Goal: Task Accomplishment & Management: Use online tool/utility

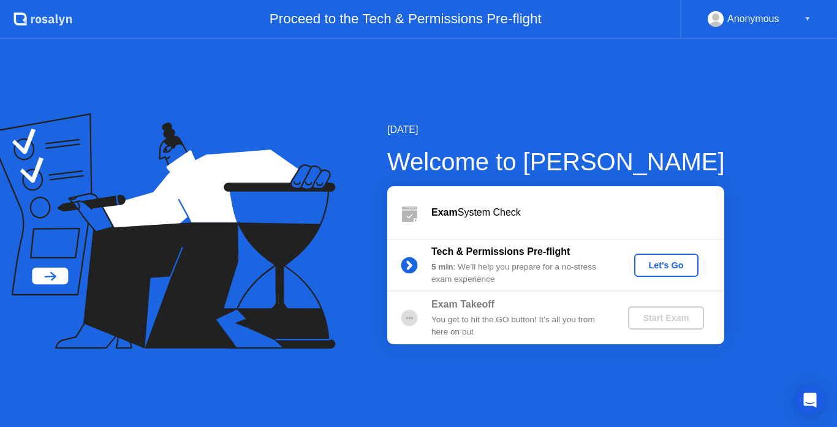
click at [653, 261] on div "Let's Go" at bounding box center [666, 265] width 55 height 10
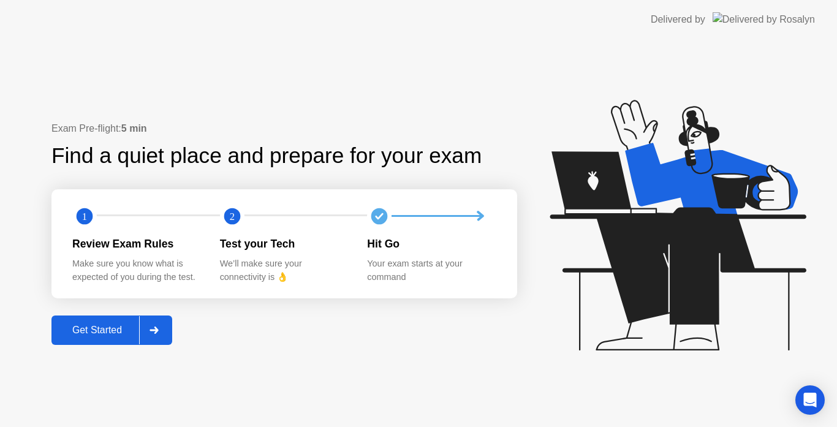
click at [87, 339] on button "Get Started" at bounding box center [111, 330] width 121 height 29
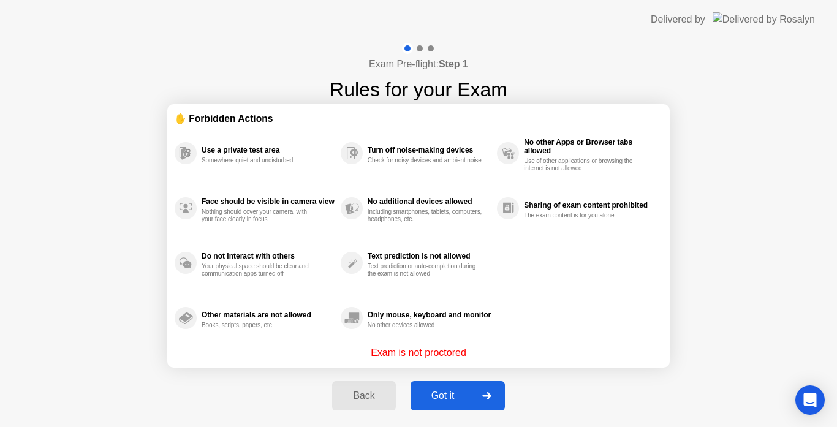
click at [438, 398] on div "Got it" at bounding box center [443, 395] width 58 height 11
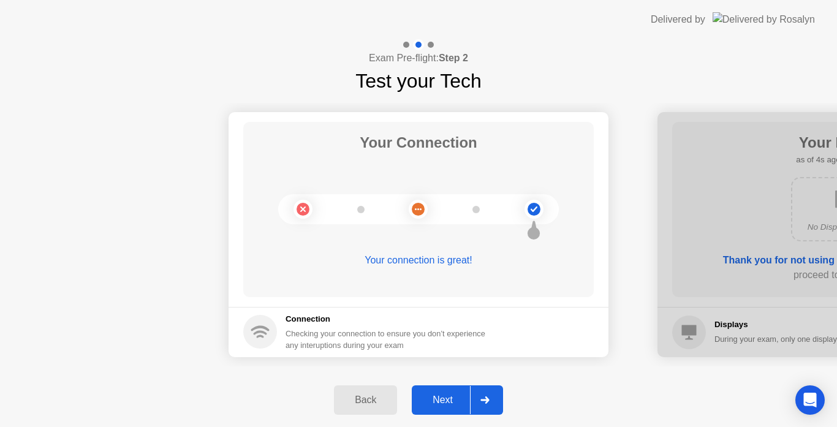
click at [438, 398] on div "Next" at bounding box center [442, 400] width 55 height 11
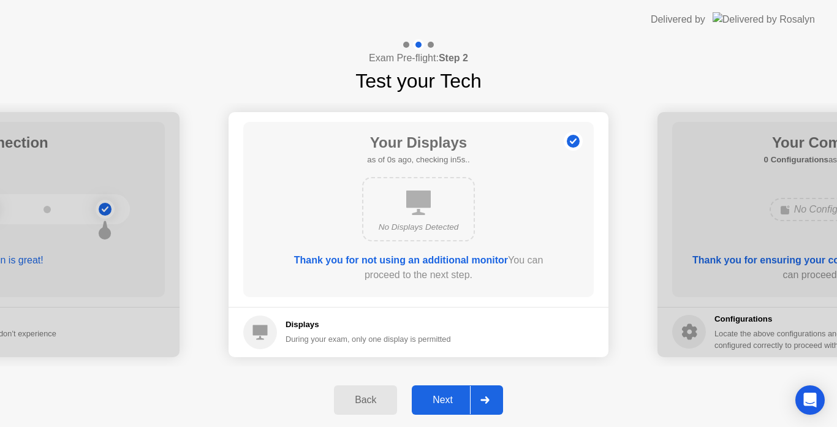
click at [438, 398] on div "Next" at bounding box center [442, 400] width 55 height 11
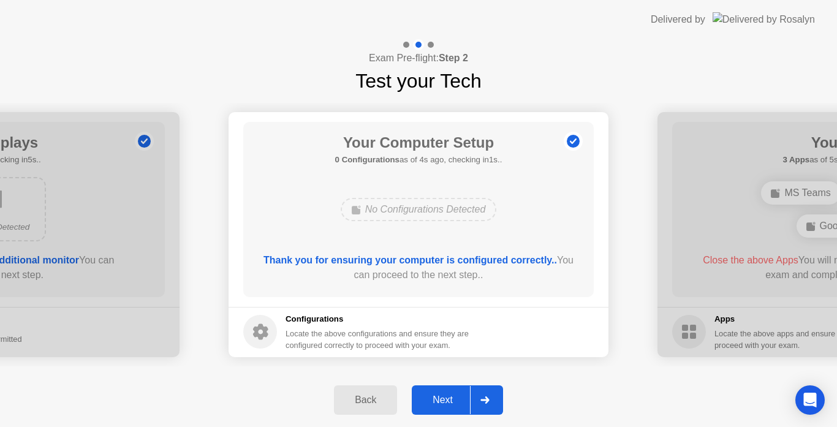
click at [446, 398] on div "Next" at bounding box center [442, 400] width 55 height 11
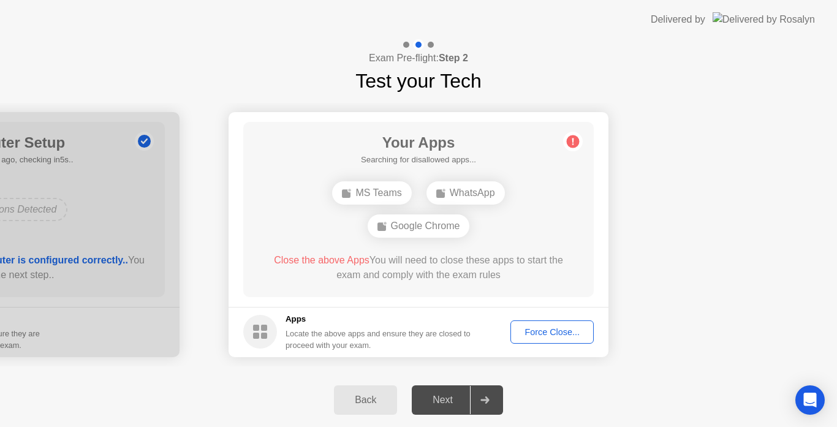
click at [441, 265] on div "Close the above Apps You will need to close these apps to start the exam and co…" at bounding box center [419, 267] width 316 height 29
click at [478, 192] on div "WhatsApp" at bounding box center [466, 192] width 78 height 23
click at [525, 241] on div "MS Teams WhatsApp Google Chrome" at bounding box center [418, 209] width 281 height 66
